Goal: Task Accomplishment & Management: Complete application form

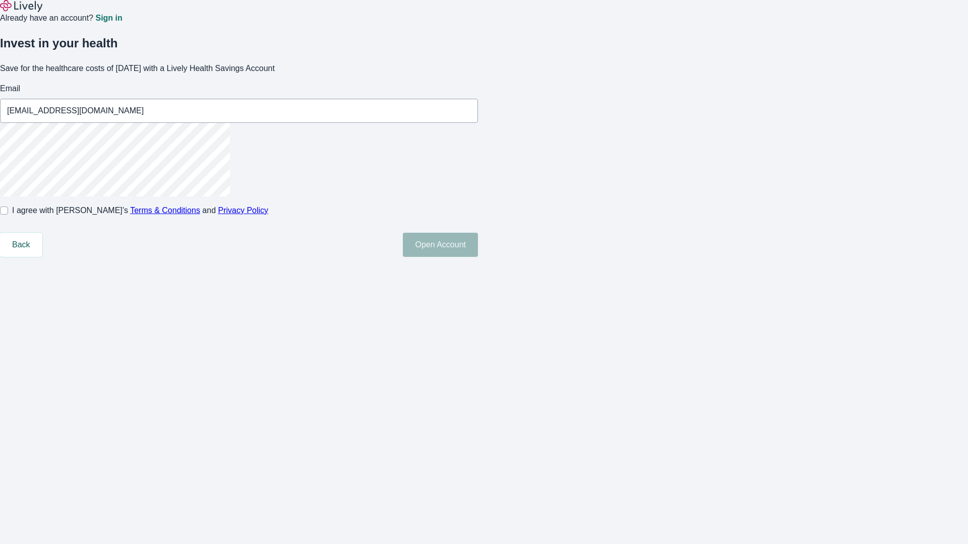
click at [8, 215] on input "I agree with Lively’s Terms & Conditions and Privacy Policy" at bounding box center [4, 211] width 8 height 8
checkbox input "true"
click at [478, 257] on button "Open Account" at bounding box center [440, 245] width 75 height 24
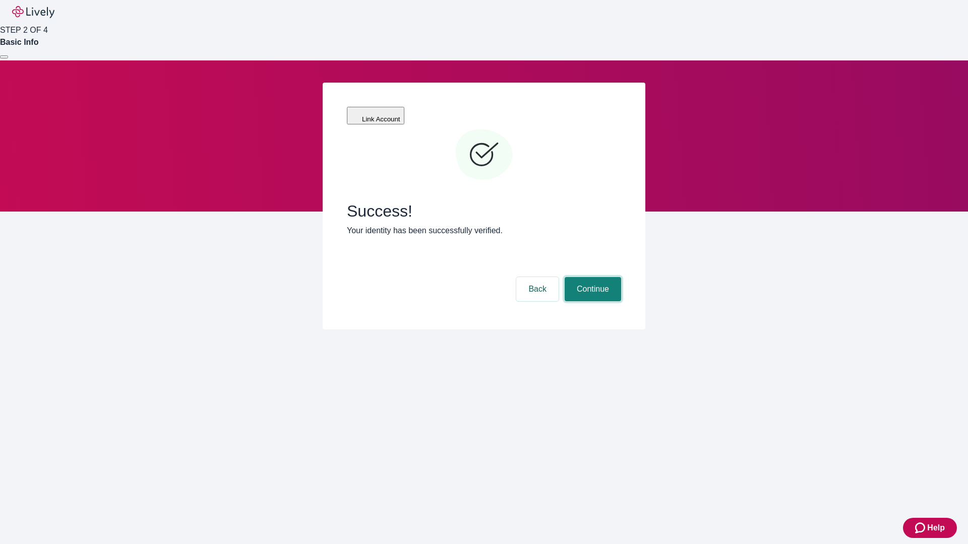
click at [591, 277] on button "Continue" at bounding box center [592, 289] width 56 height 24
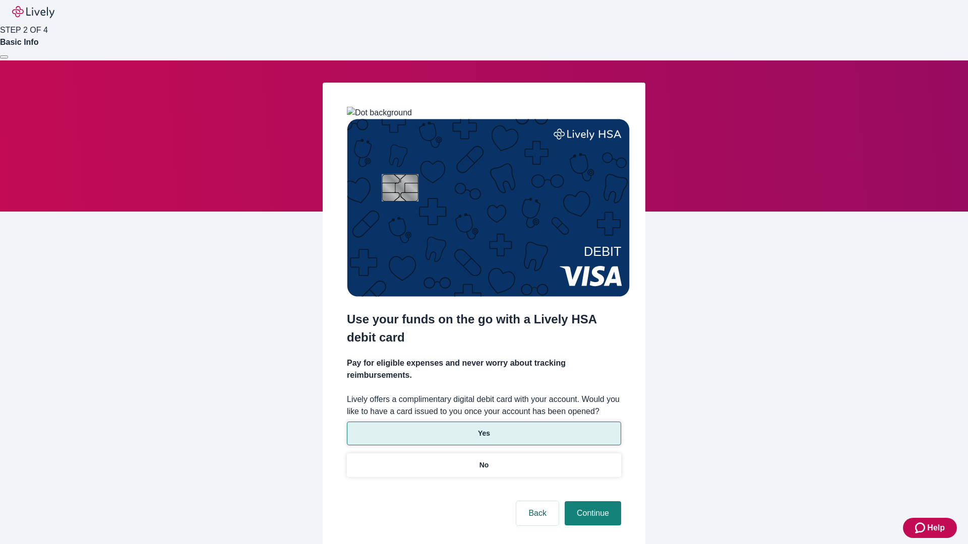
click at [483, 428] on p "Yes" at bounding box center [484, 433] width 12 height 11
click at [591, 501] on button "Continue" at bounding box center [592, 513] width 56 height 24
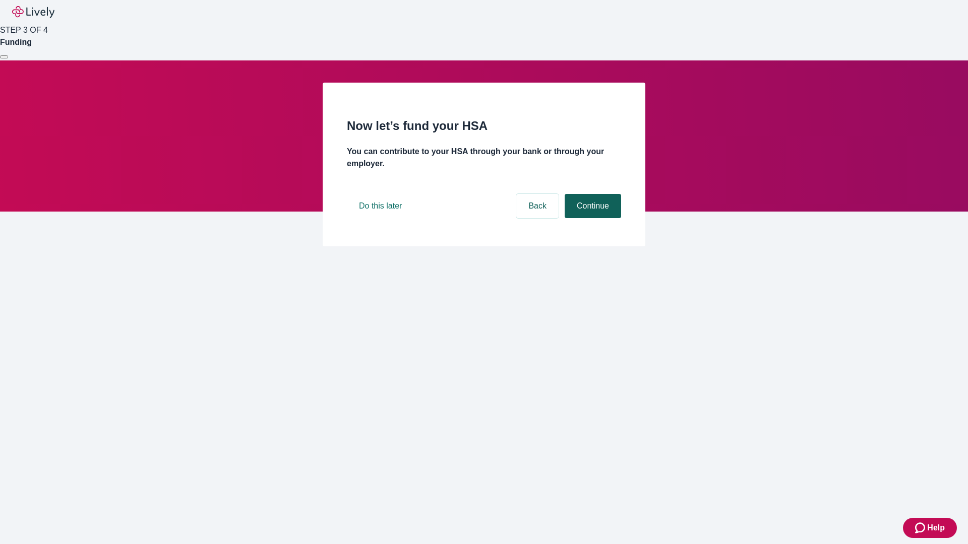
click at [591, 218] on button "Continue" at bounding box center [592, 206] width 56 height 24
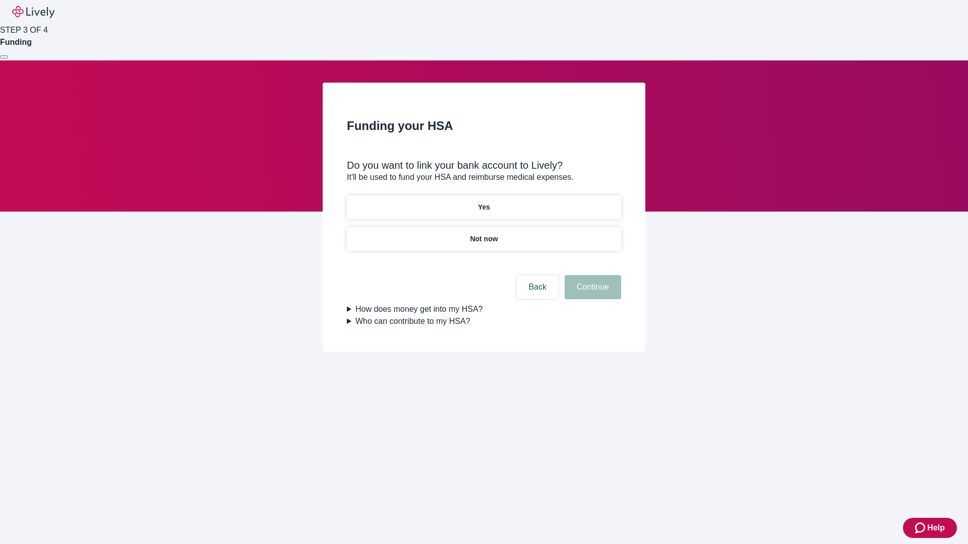
click at [483, 234] on p "Not now" at bounding box center [484, 239] width 28 height 11
click at [591, 293] on button "Continue" at bounding box center [592, 287] width 56 height 24
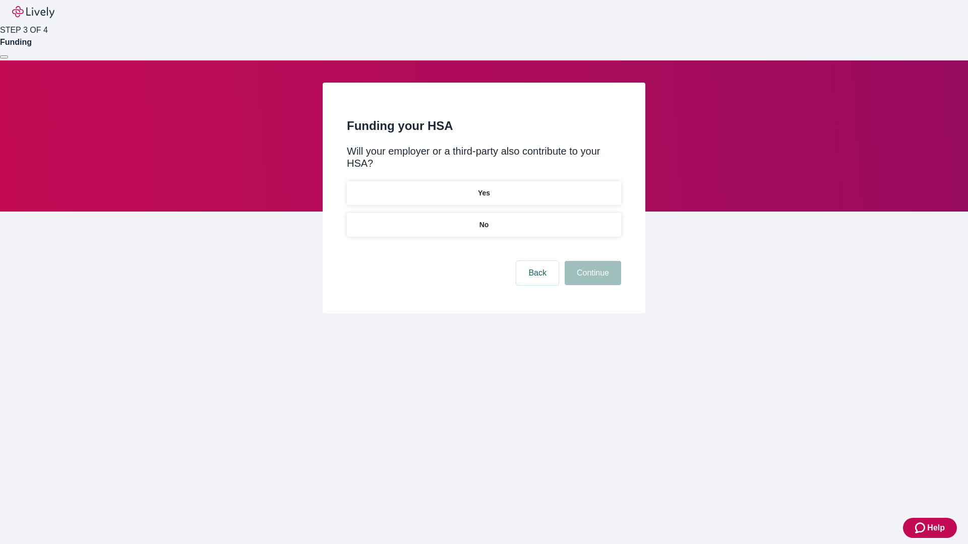
click at [483, 220] on p "No" at bounding box center [484, 225] width 10 height 11
click at [591, 261] on button "Continue" at bounding box center [592, 273] width 56 height 24
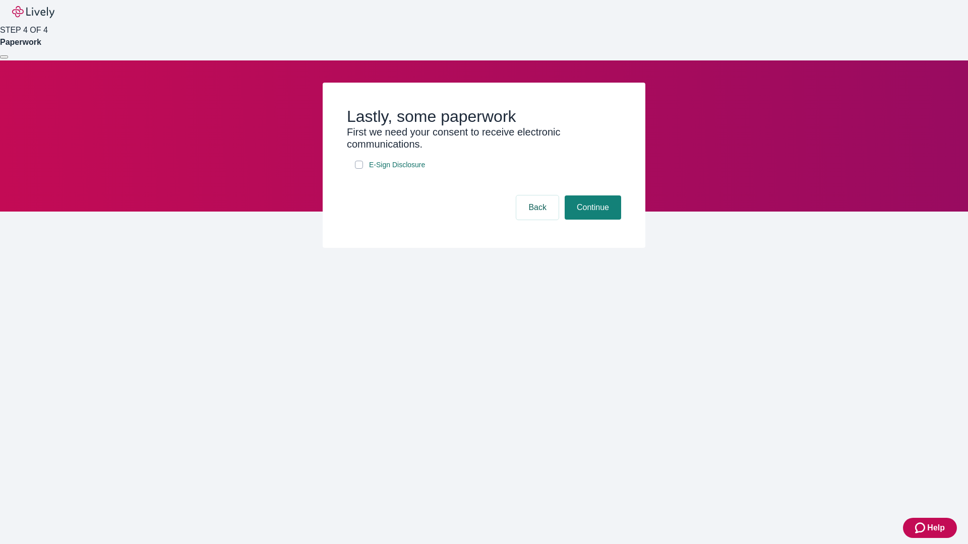
click at [359, 169] on input "E-Sign Disclosure" at bounding box center [359, 165] width 8 height 8
checkbox input "true"
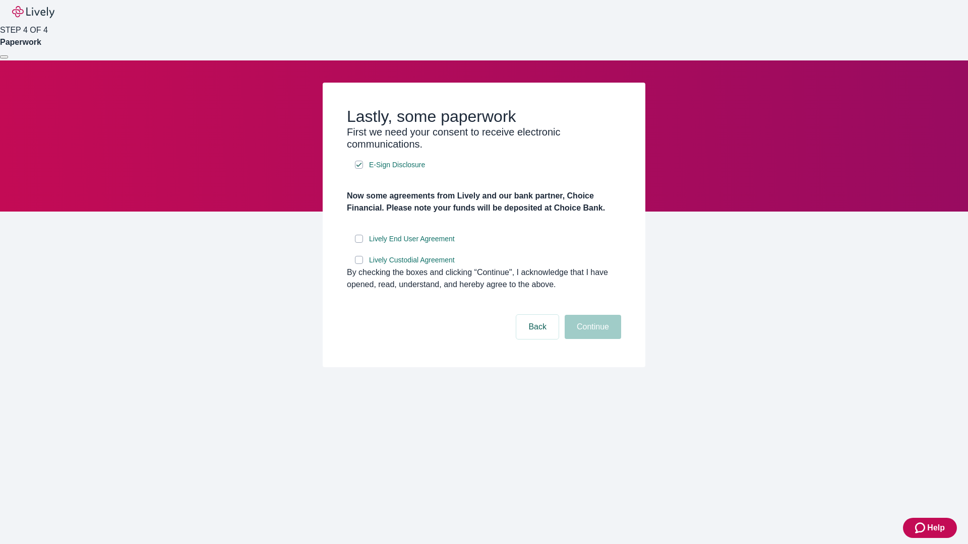
click at [359, 243] on input "Lively End User Agreement" at bounding box center [359, 239] width 8 height 8
checkbox input "true"
click at [359, 264] on input "Lively Custodial Agreement" at bounding box center [359, 260] width 8 height 8
checkbox input "true"
click at [591, 339] on button "Continue" at bounding box center [592, 327] width 56 height 24
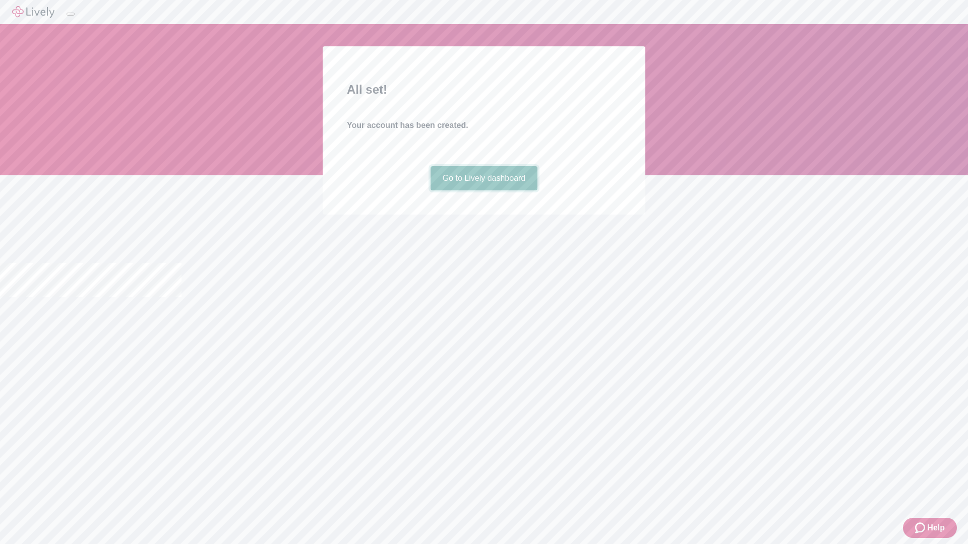
click at [483, 190] on link "Go to Lively dashboard" at bounding box center [483, 178] width 107 height 24
